Goal: Navigation & Orientation: Go to known website

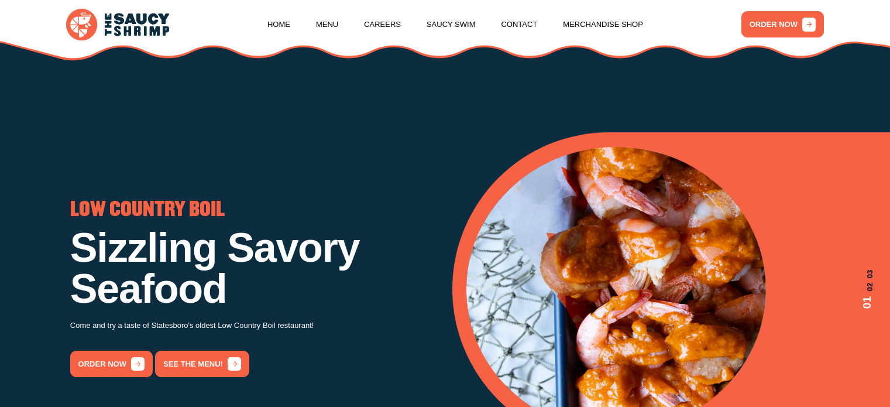
scroll to position [2114, 0]
